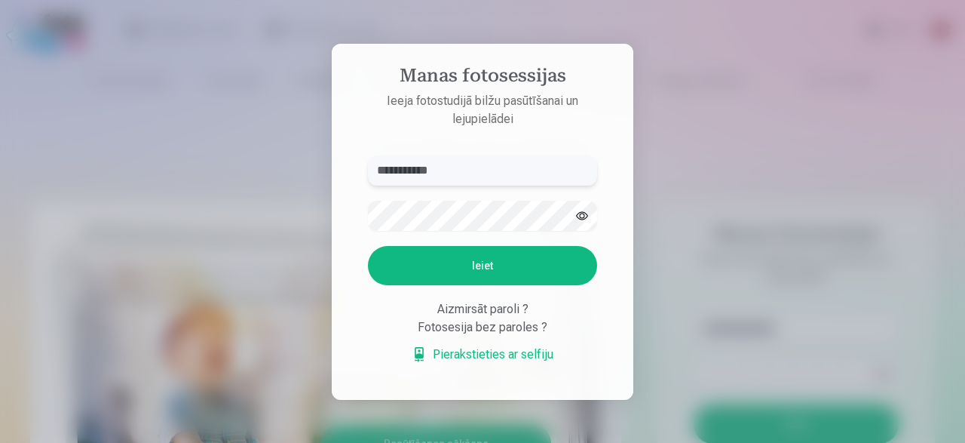
type input "**********"
click at [534, 264] on button "Ieiet" at bounding box center [482, 265] width 229 height 39
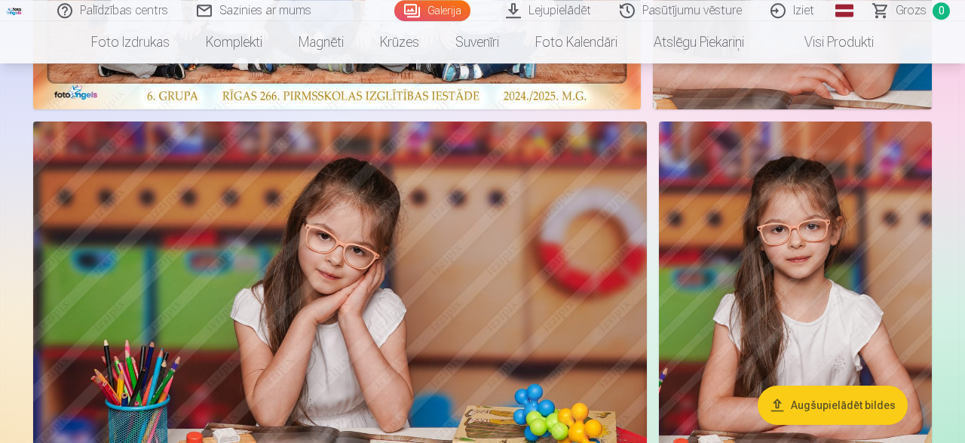
scroll to position [471, 0]
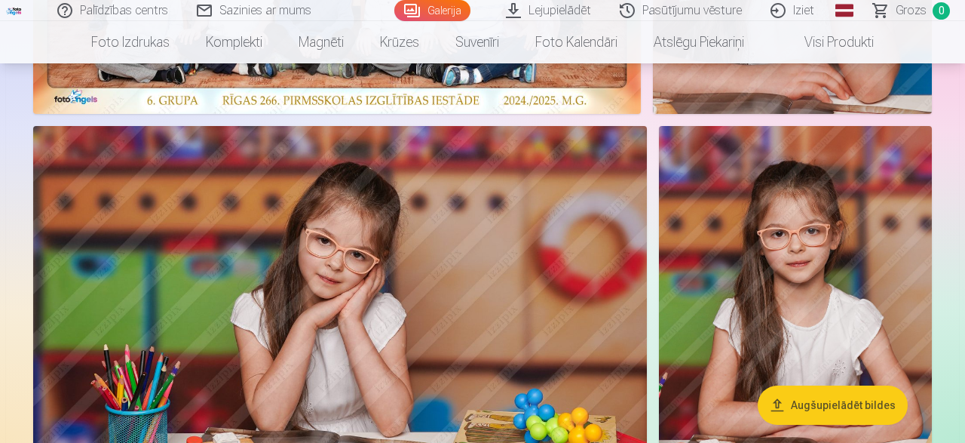
click at [786, 249] on img at bounding box center [795, 330] width 273 height 409
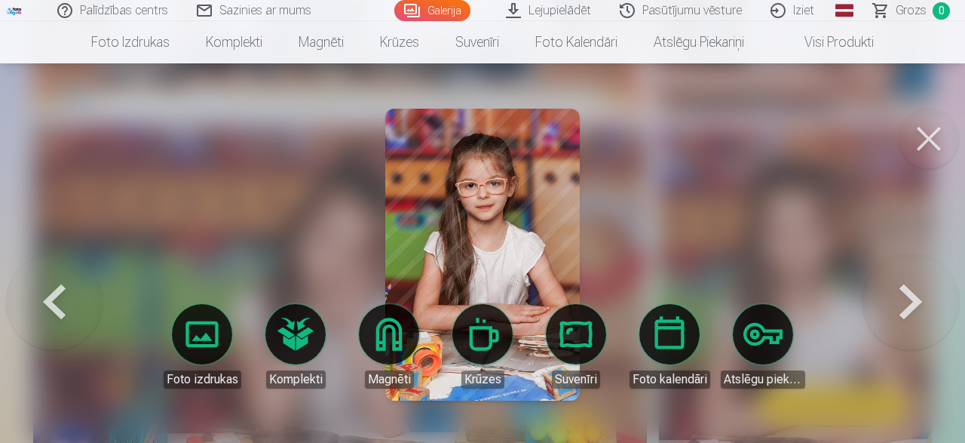
click at [921, 143] on button at bounding box center [929, 139] width 60 height 60
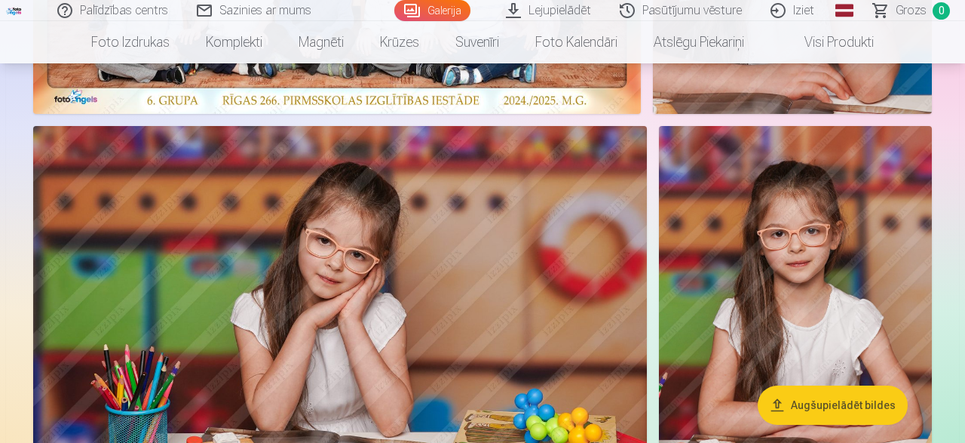
click at [571, 14] on link "Lejupielādēt" at bounding box center [549, 10] width 114 height 21
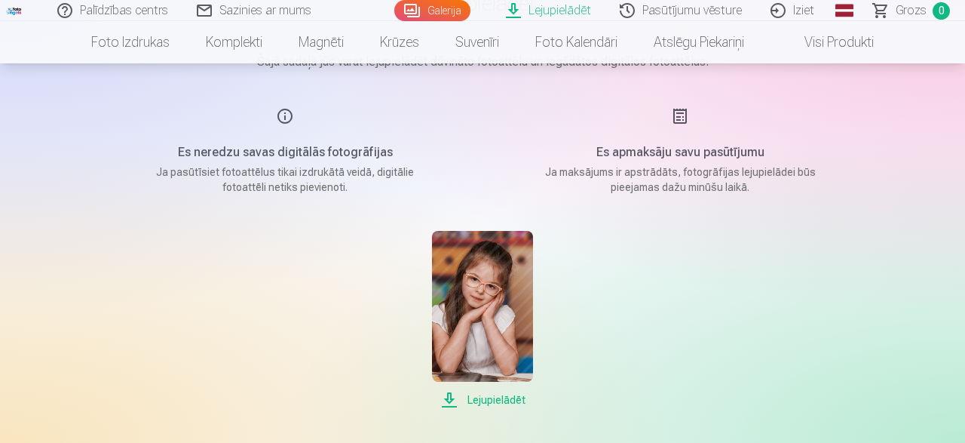
scroll to position [157, 0]
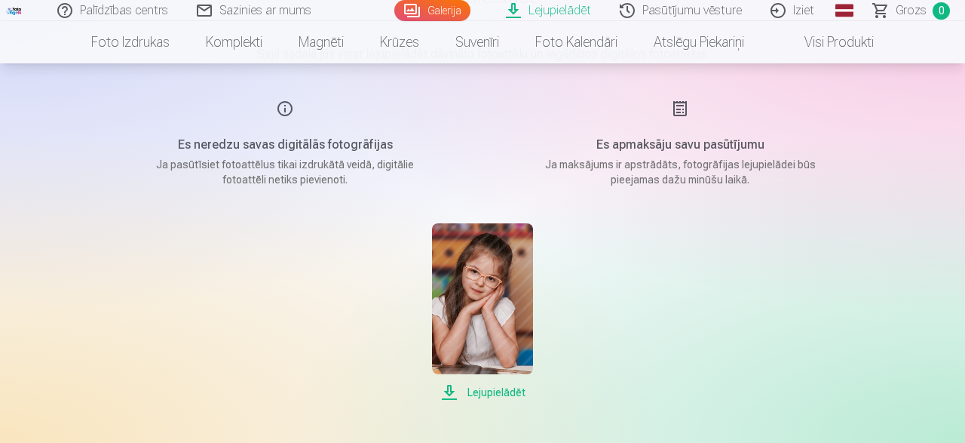
click at [500, 395] on span "Lejupielādēt" at bounding box center [482, 392] width 100 height 18
